Goal: Obtain resource: Download file/media

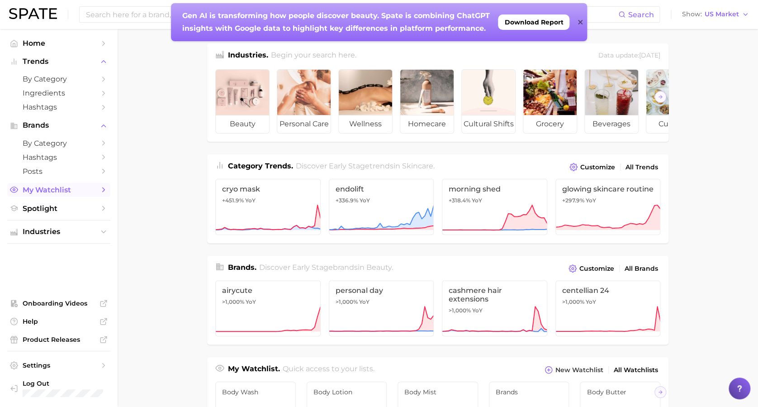
click at [48, 192] on span "My Watchlist" at bounding box center [59, 189] width 72 height 9
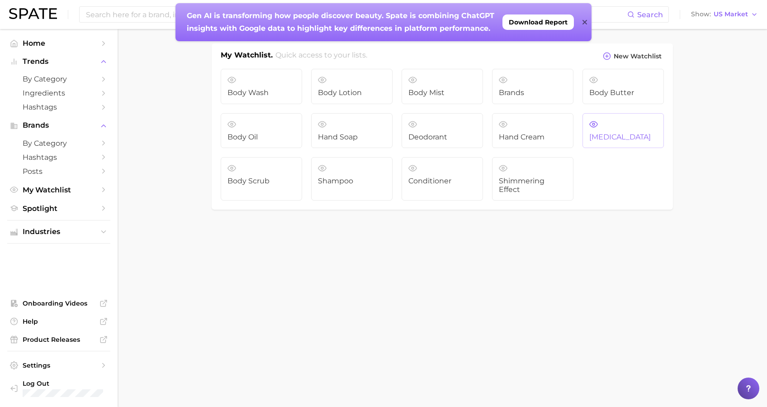
click at [628, 125] on link "[MEDICAL_DATA]" at bounding box center [623, 130] width 81 height 35
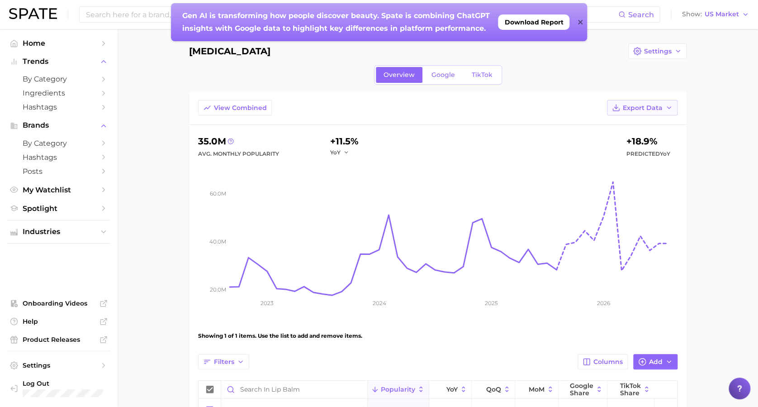
click at [629, 112] on button "Export Data" at bounding box center [642, 107] width 71 height 15
click at [654, 134] on button "Time Series CSV" at bounding box center [628, 141] width 100 height 16
click at [708, 111] on main "[MEDICAL_DATA] Settings Overview Google TikTok View Combined Export Data 35.0m …" at bounding box center [438, 264] width 641 height 470
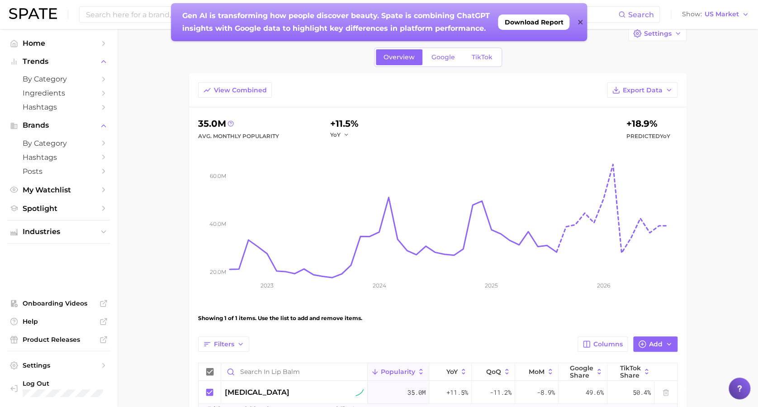
scroll to position [17, 0]
click at [47, 190] on span "My Watchlist" at bounding box center [59, 189] width 72 height 9
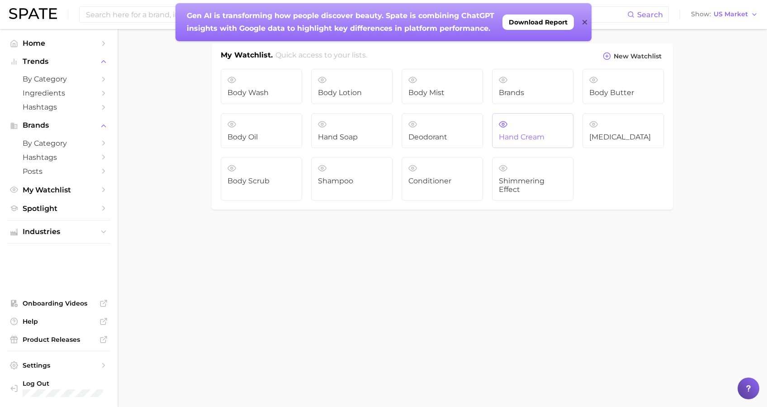
click at [520, 138] on span "Hand cream" at bounding box center [533, 137] width 68 height 8
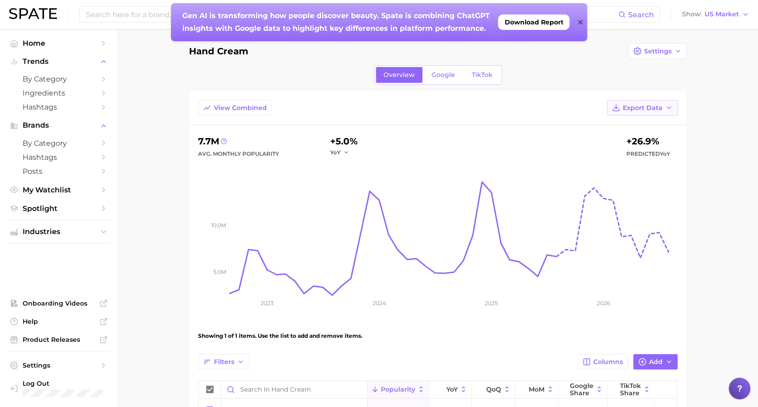
click at [641, 114] on button "Export Data" at bounding box center [642, 107] width 71 height 15
click at [633, 137] on span "Time Series CSV" at bounding box center [620, 141] width 53 height 8
